Goal: Transaction & Acquisition: Purchase product/service

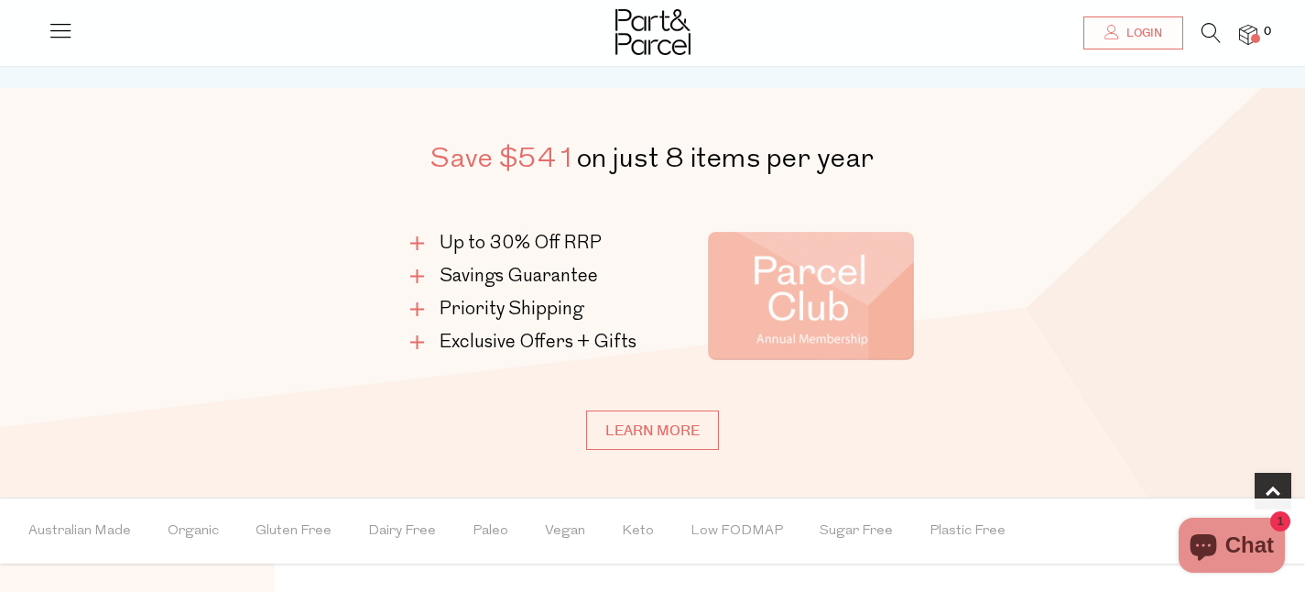
scroll to position [889, 0]
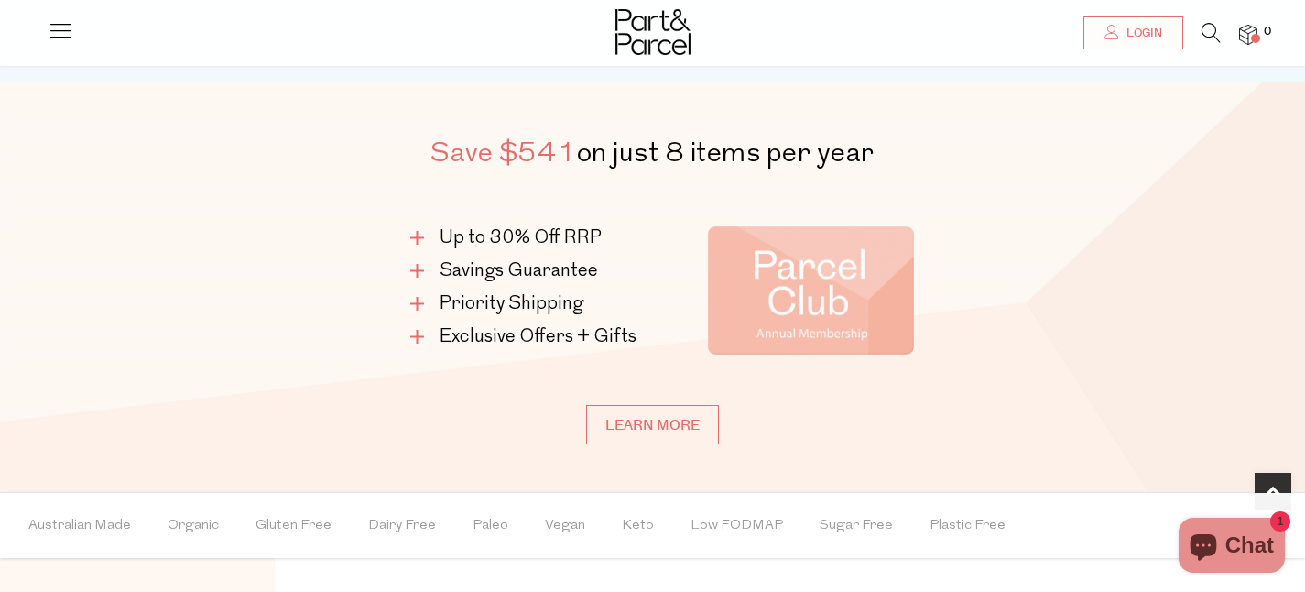
click at [416, 233] on li "Up to 30% Off RRP" at bounding box center [526, 238] width 233 height 26
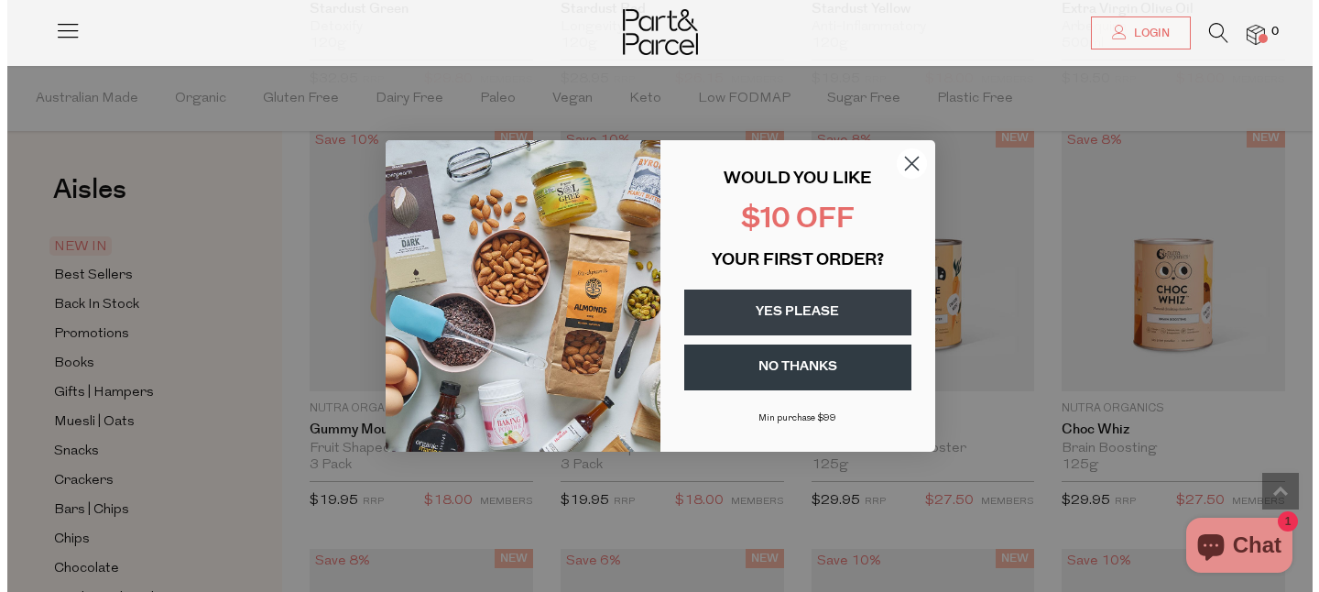
scroll to position [1831, 0]
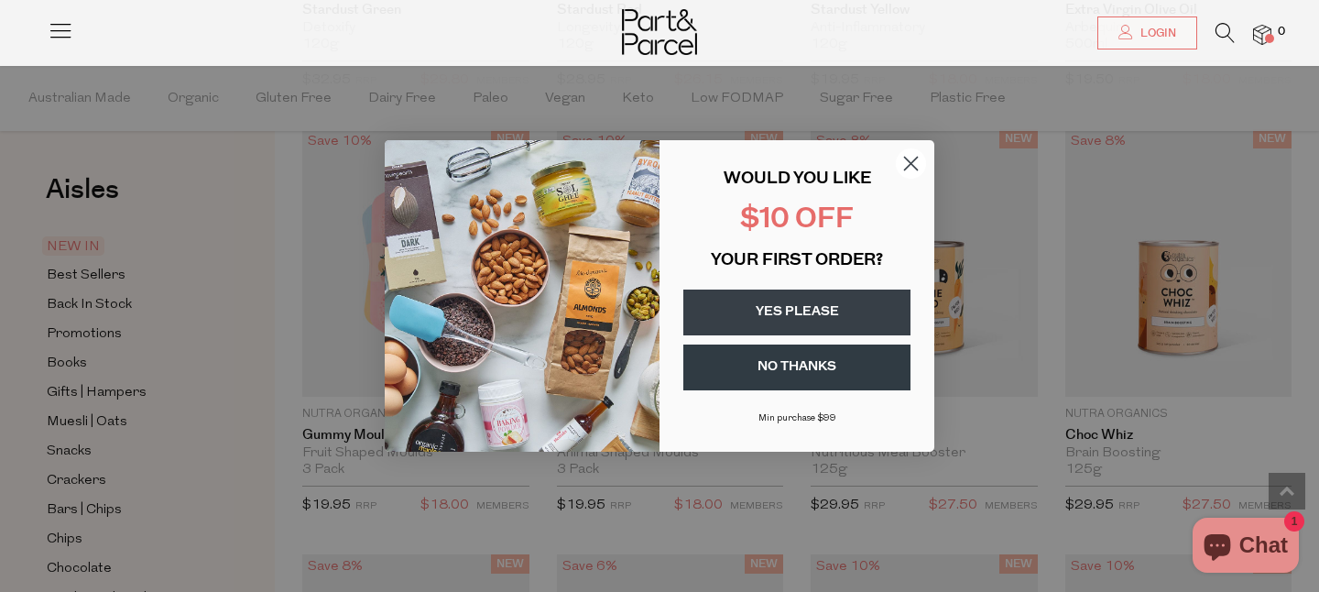
click at [911, 158] on circle "Close dialog" at bounding box center [911, 163] width 30 height 30
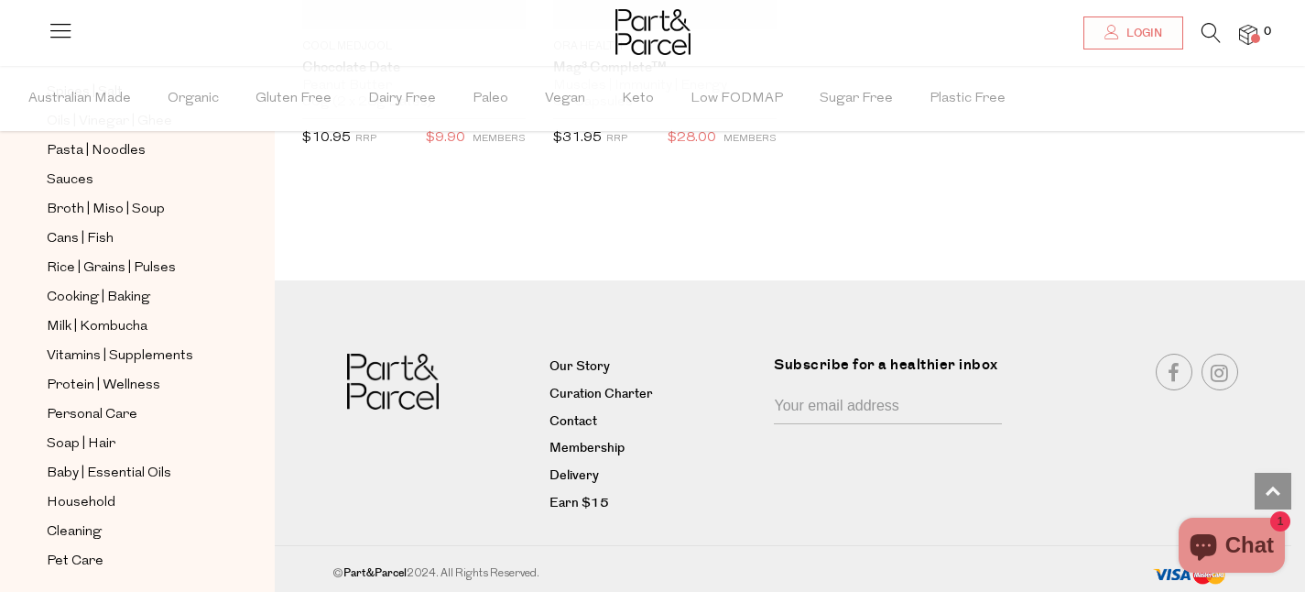
scroll to position [685, 0]
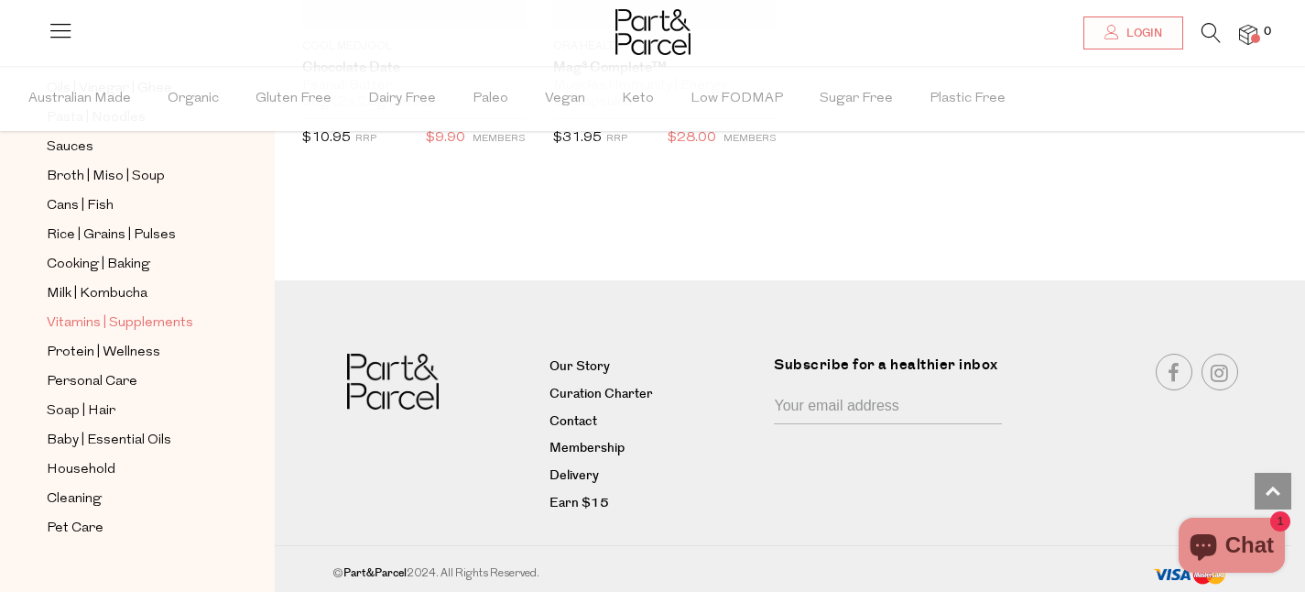
click at [91, 320] on span "Vitamins | Supplements" at bounding box center [120, 323] width 147 height 22
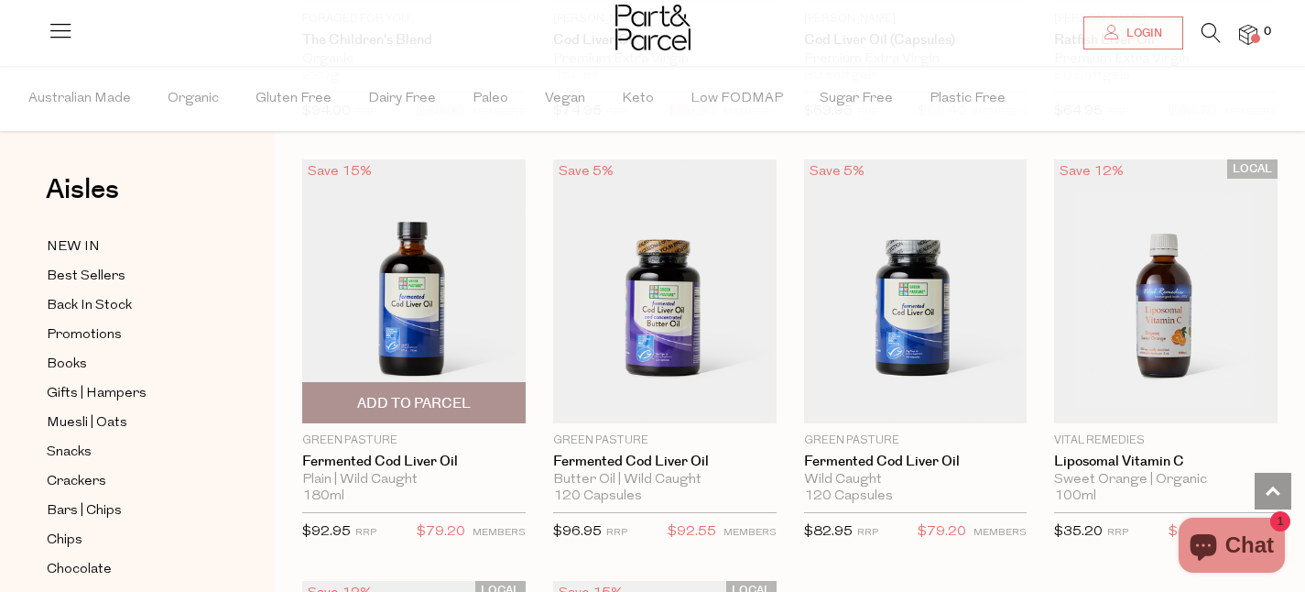
scroll to position [4746, 0]
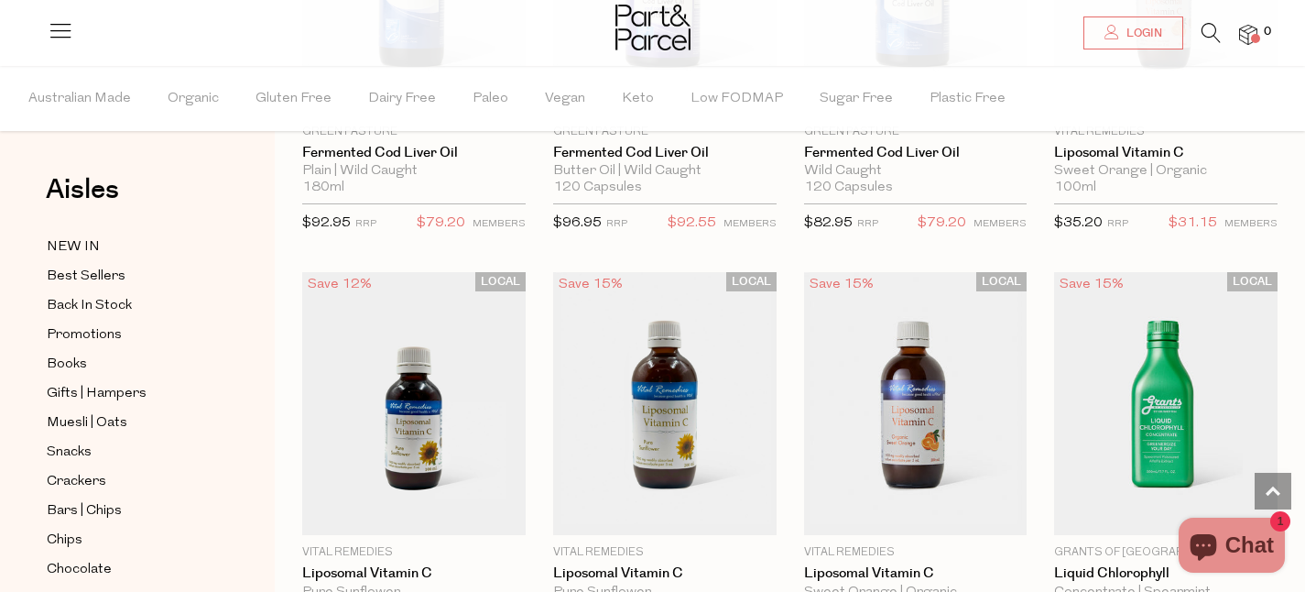
scroll to position [5043, 0]
